Goal: Information Seeking & Learning: Learn about a topic

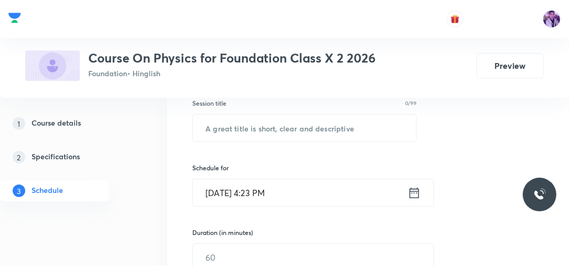
scroll to position [175, 0]
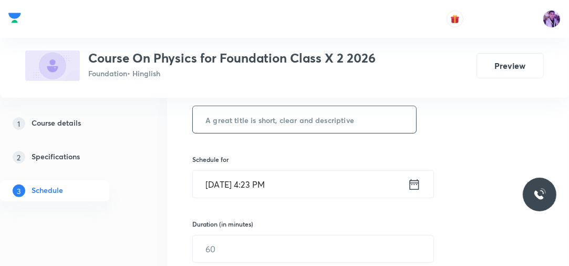
click at [277, 130] on input "text" at bounding box center [304, 119] width 223 height 27
type input "Magnetism"
click at [263, 183] on input "[DATE] 4:23 PM" at bounding box center [300, 184] width 215 height 27
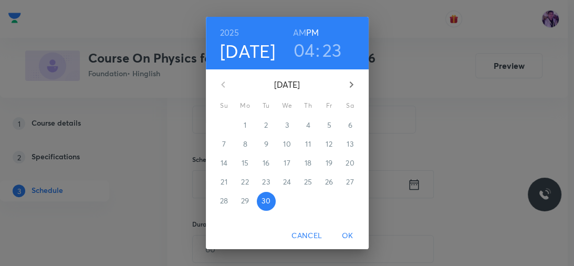
click at [305, 54] on h3 "04" at bounding box center [305, 50] width 22 height 22
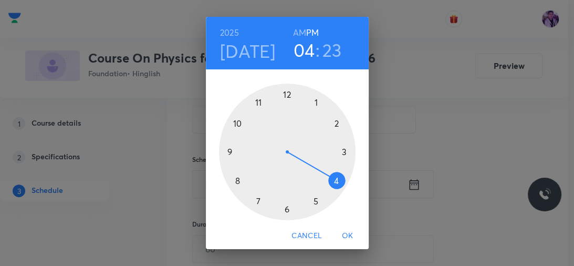
click at [312, 201] on div at bounding box center [287, 152] width 137 height 137
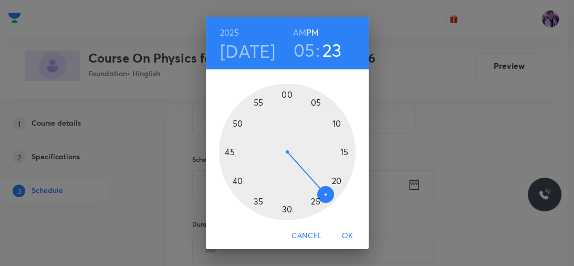
click at [307, 51] on h3 "05" at bounding box center [305, 50] width 22 height 22
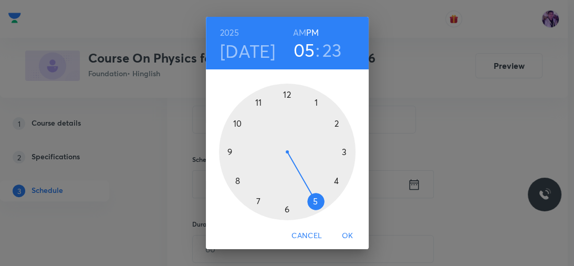
click at [334, 178] on div at bounding box center [287, 152] width 137 height 137
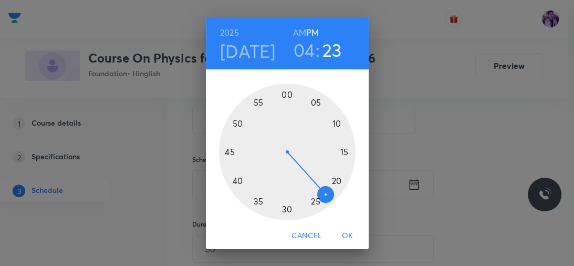
click at [285, 211] on div at bounding box center [287, 152] width 137 height 137
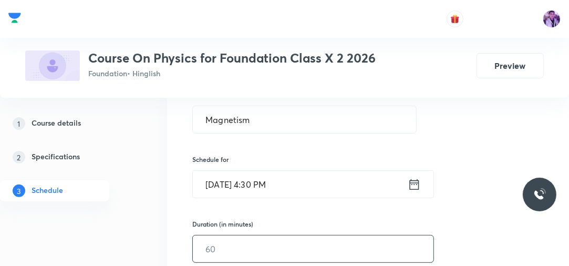
click at [213, 241] on input "text" at bounding box center [313, 248] width 241 height 27
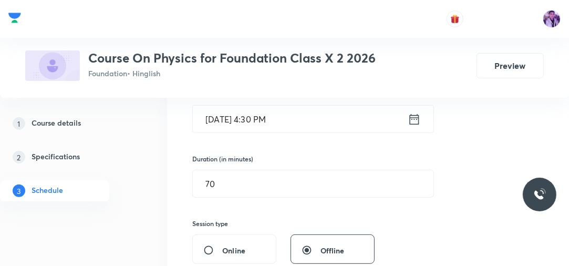
scroll to position [242, 0]
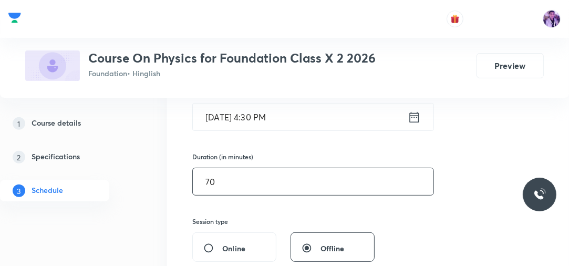
click at [229, 179] on input "70" at bounding box center [313, 181] width 241 height 27
type input "7"
type input "50"
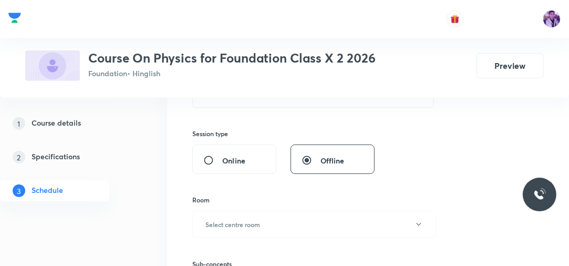
scroll to position [427, 0]
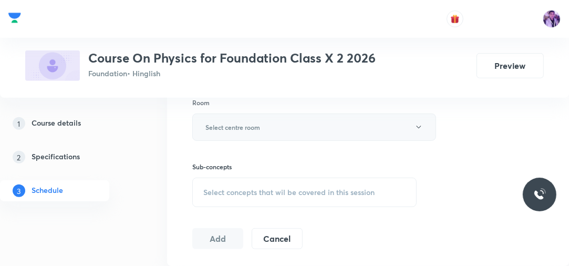
click at [254, 130] on button "Select centre room" at bounding box center [314, 126] width 244 height 27
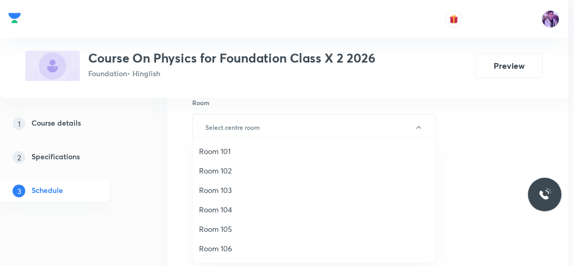
click at [229, 165] on span "Room 102" at bounding box center [314, 170] width 230 height 11
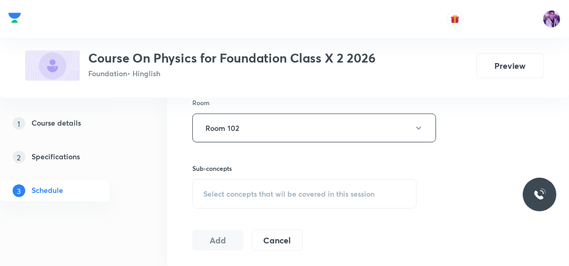
click at [235, 200] on div "Select concepts that wil be covered in this session" at bounding box center [304, 193] width 224 height 29
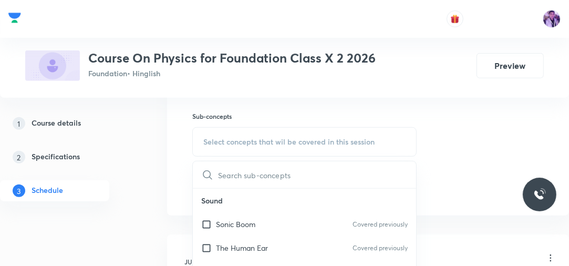
scroll to position [483, 0]
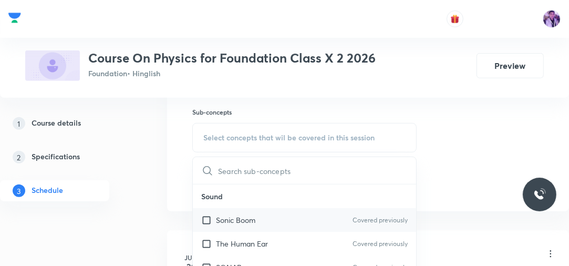
click at [233, 219] on p "Sonic Boom" at bounding box center [235, 219] width 39 height 11
checkbox input "true"
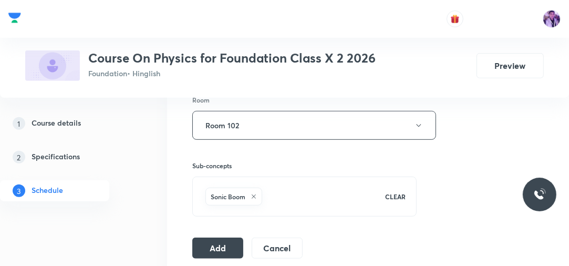
scroll to position [425, 0]
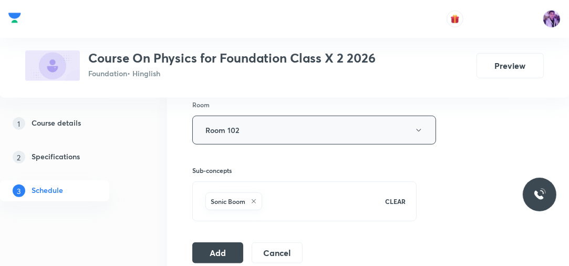
click at [265, 128] on button "Room 102" at bounding box center [314, 130] width 244 height 29
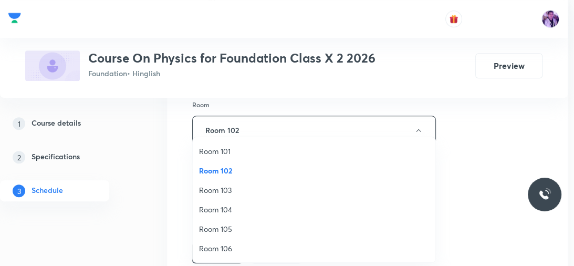
click at [221, 186] on span "Room 103" at bounding box center [314, 189] width 230 height 11
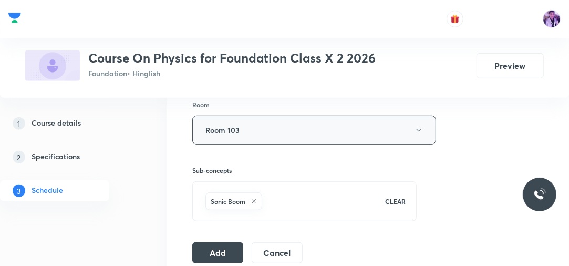
click at [256, 139] on button "Room 103" at bounding box center [314, 130] width 244 height 29
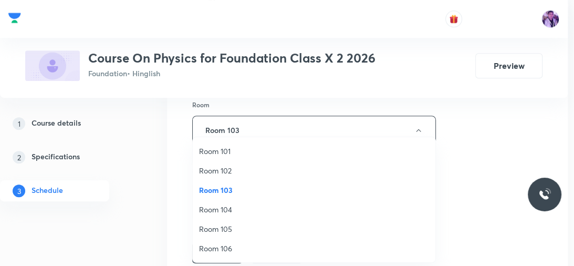
click at [227, 229] on span "Room 105" at bounding box center [314, 228] width 230 height 11
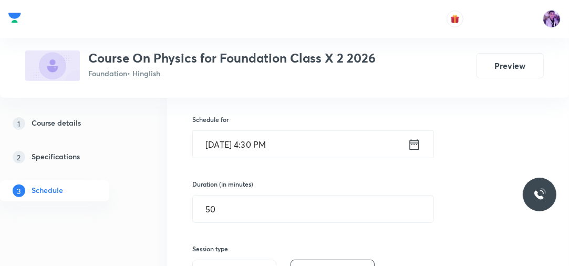
scroll to position [210, 0]
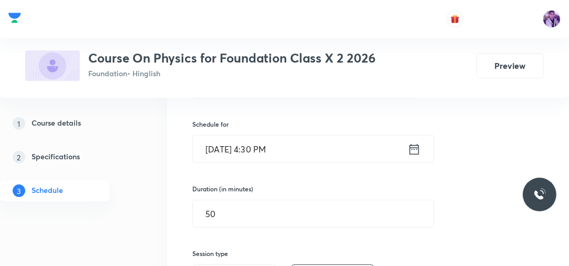
click at [267, 158] on input "Sep 30, 2025, 4:30 PM" at bounding box center [300, 149] width 215 height 27
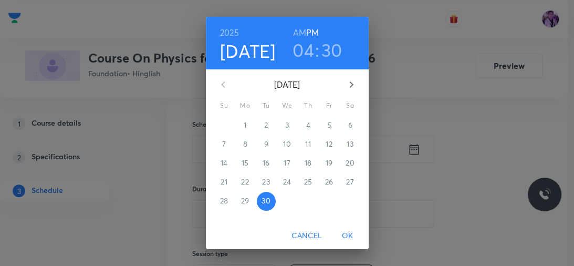
click at [332, 52] on h3 "30" at bounding box center [332, 50] width 21 height 22
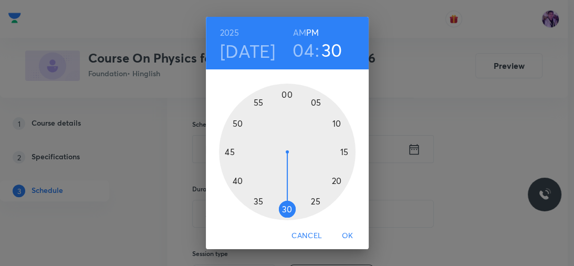
click at [255, 202] on div at bounding box center [287, 152] width 137 height 137
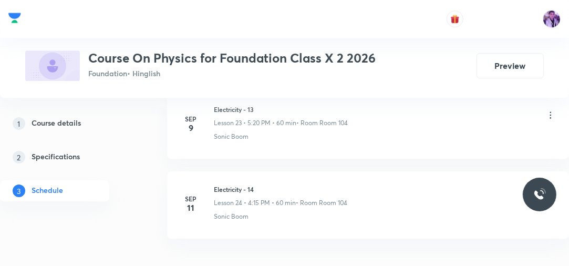
scroll to position [2454, 0]
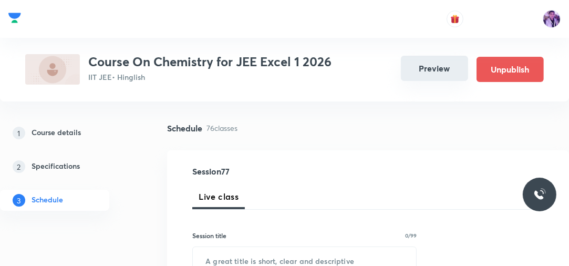
click at [426, 69] on button "Preview" at bounding box center [434, 68] width 67 height 25
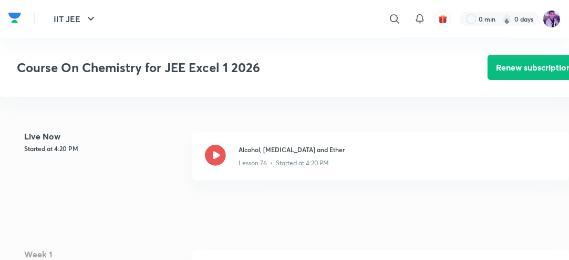
scroll to position [214, 0]
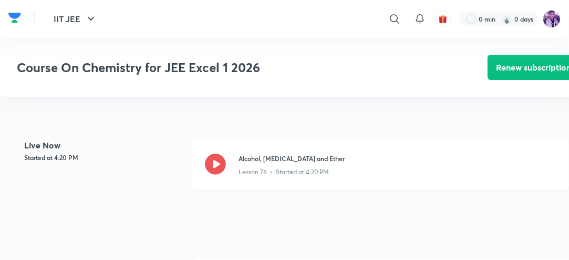
click at [220, 170] on icon at bounding box center [215, 163] width 21 height 21
click at [221, 153] on icon at bounding box center [215, 163] width 21 height 21
